Goal: Information Seeking & Learning: Learn about a topic

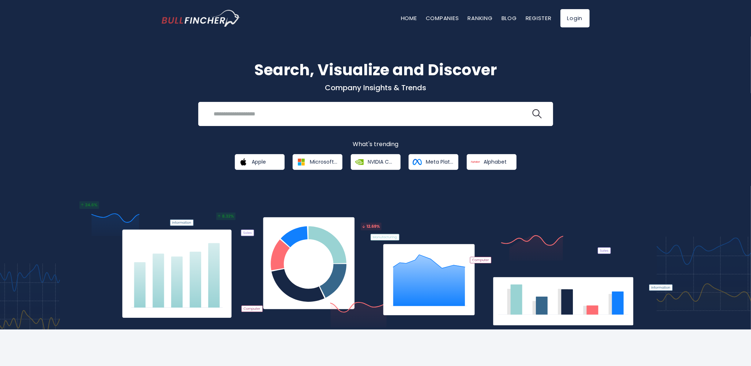
click at [628, 103] on div "Search, Visualize and Discover Company Insights & Trends Recent searches Trendi…" at bounding box center [375, 178] width 751 height 304
click at [266, 165] on span "Apple" at bounding box center [259, 162] width 14 height 7
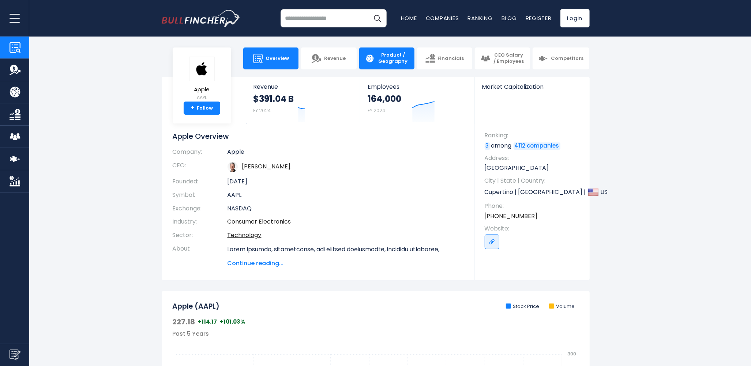
click at [390, 61] on span "Product / Geography" at bounding box center [392, 58] width 31 height 12
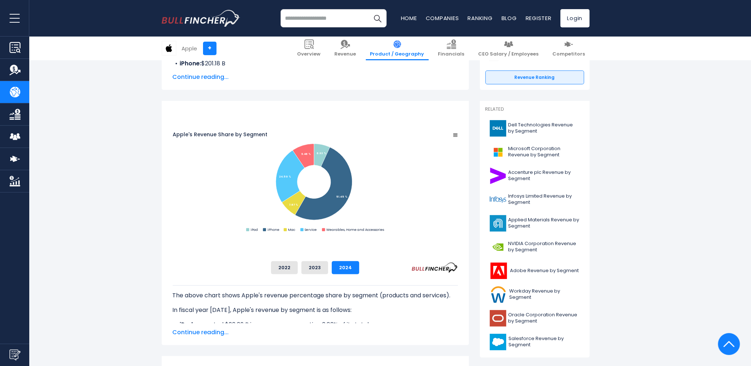
scroll to position [176, 0]
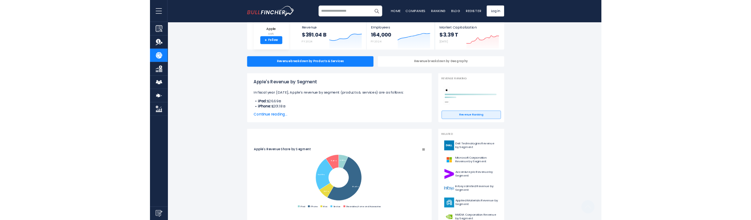
scroll to position [0, 0]
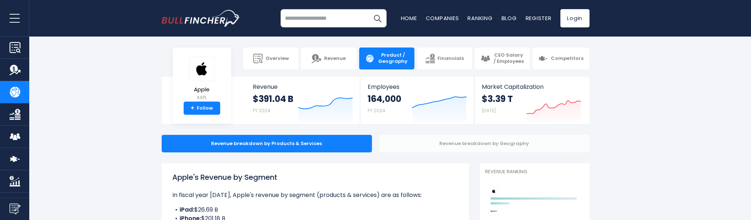
click at [453, 145] on div "Revenue breakdown by Geography" at bounding box center [484, 144] width 210 height 18
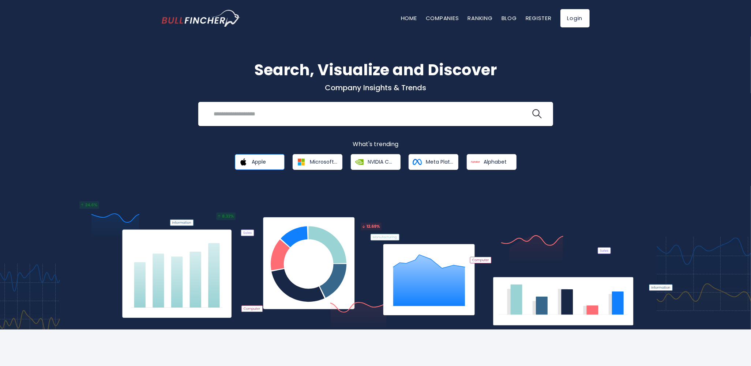
click at [257, 163] on span "Apple" at bounding box center [259, 162] width 14 height 7
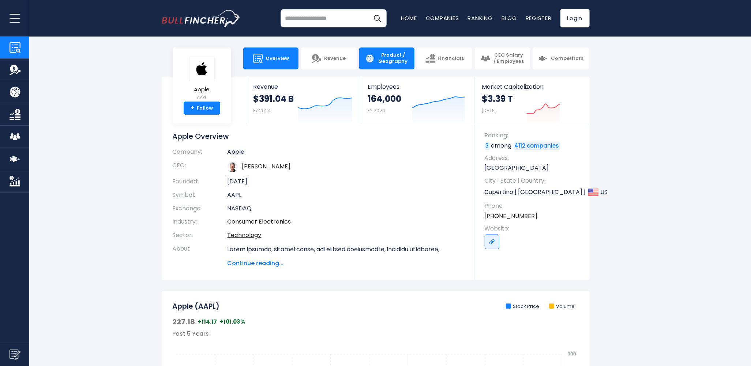
click at [402, 62] on span "Product / Geography" at bounding box center [392, 58] width 31 height 12
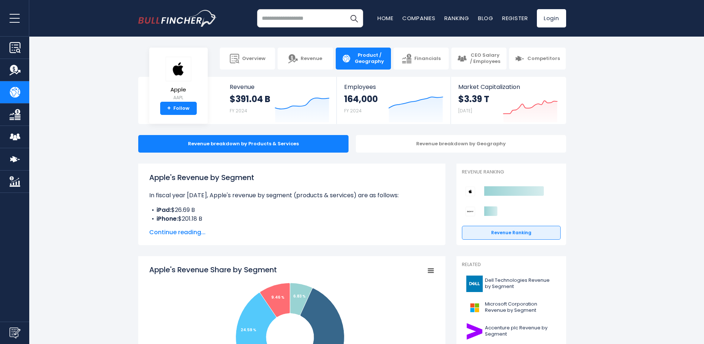
click at [670, 106] on section "Apple AAPL + Follow Revenue $391.04 B FY 2024 Created with Highcharts 12.1.2 Em…" at bounding box center [352, 100] width 704 height 47
